Goal: Find specific page/section: Find specific page/section

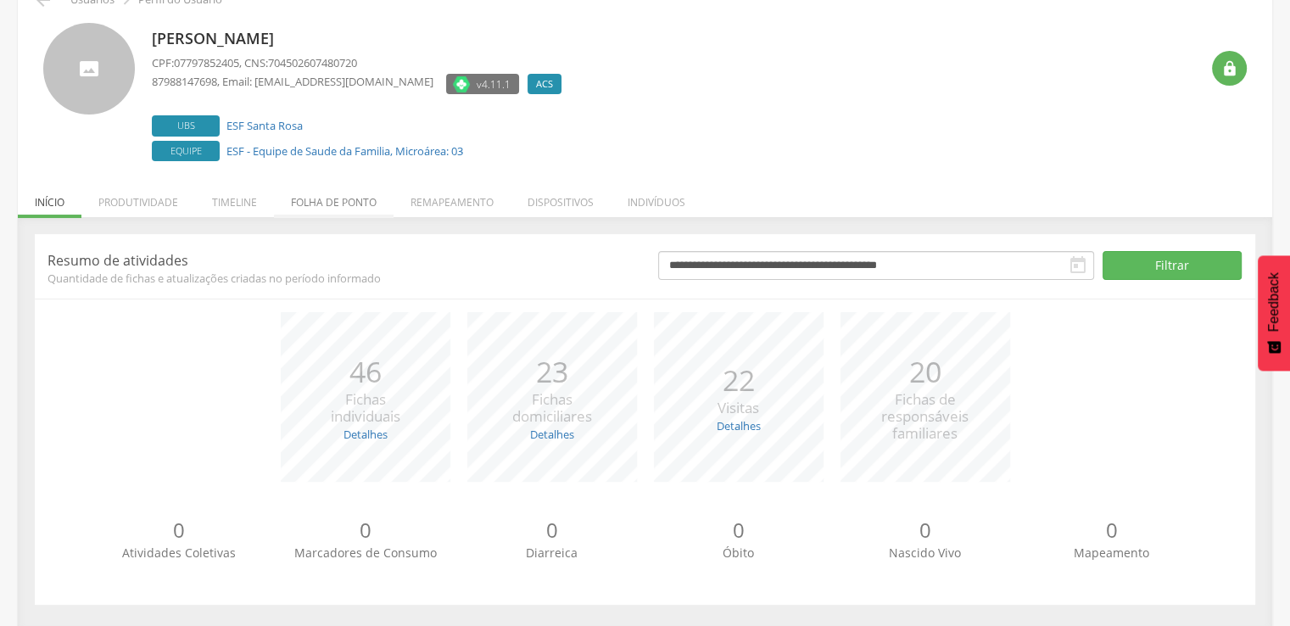
scroll to position [96, 0]
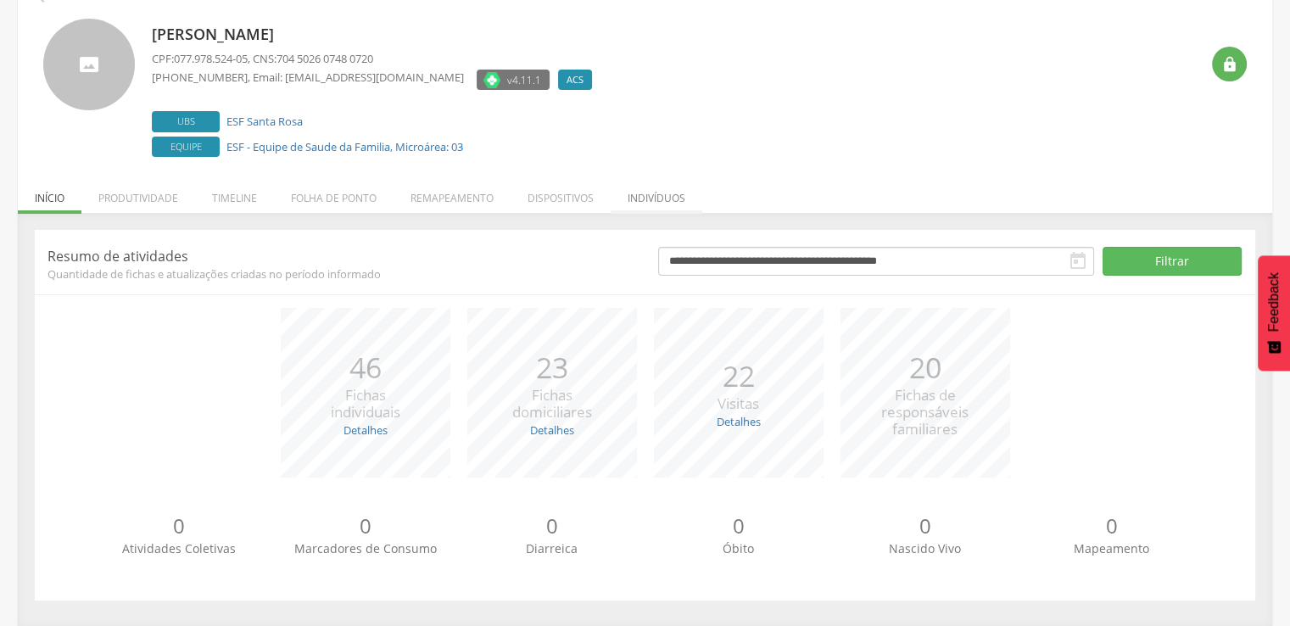
click at [657, 199] on li "Indivíduos" at bounding box center [657, 194] width 92 height 40
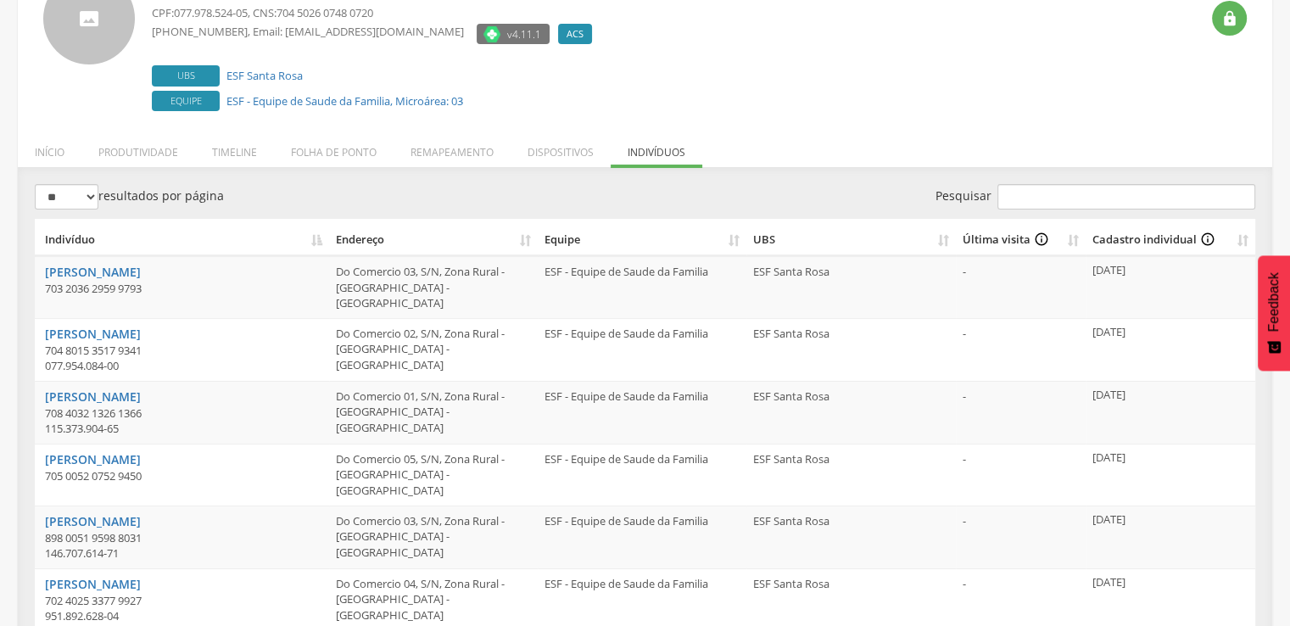
scroll to position [0, 0]
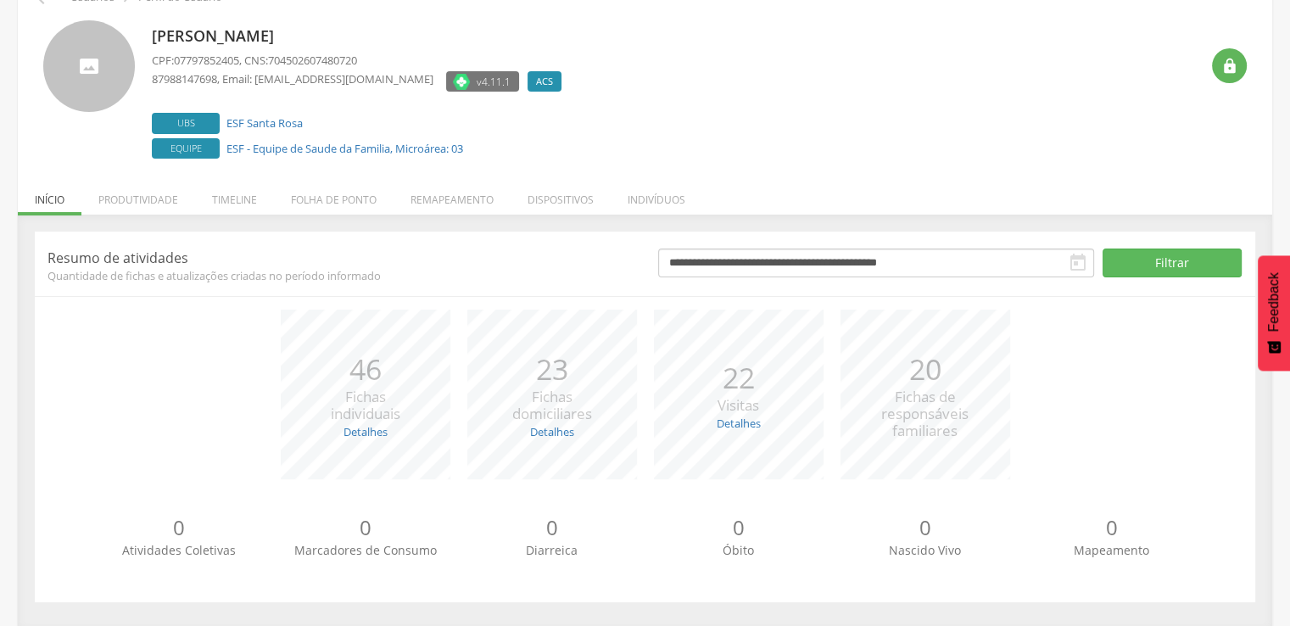
scroll to position [96, 0]
click at [354, 431] on link "Detalhes" at bounding box center [366, 429] width 44 height 15
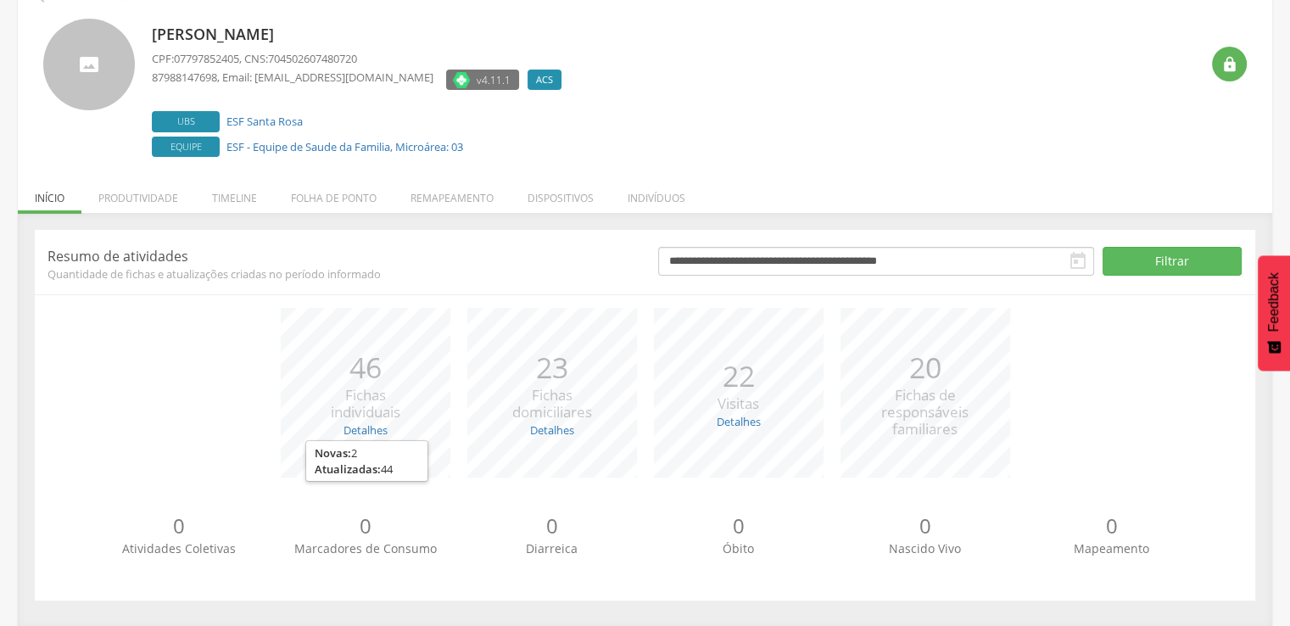
click at [624, 460] on div "*** 23 Fichas domiciliares Detalhes Novas: 7 Atualizadas: 16" at bounding box center [552, 393] width 187 height 170
